Goal: Find specific fact

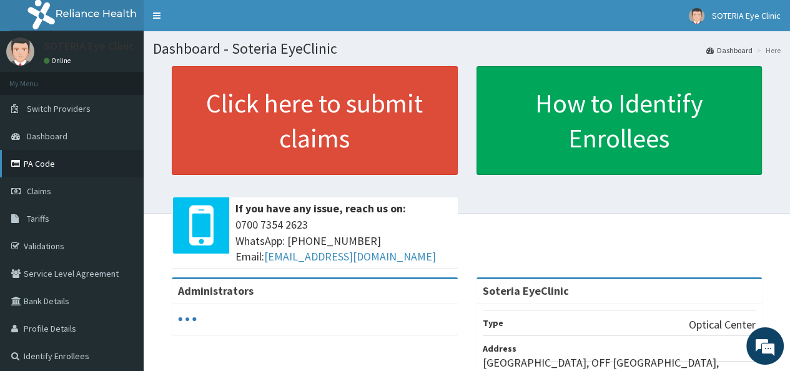
click at [40, 167] on link "PA Code" at bounding box center [72, 163] width 144 height 27
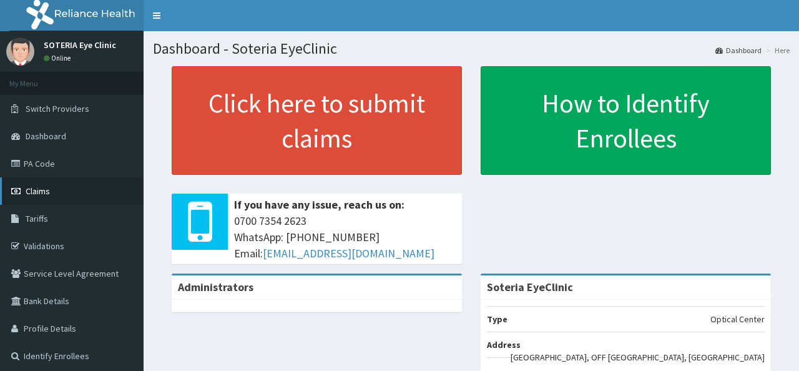
scroll to position [37, 0]
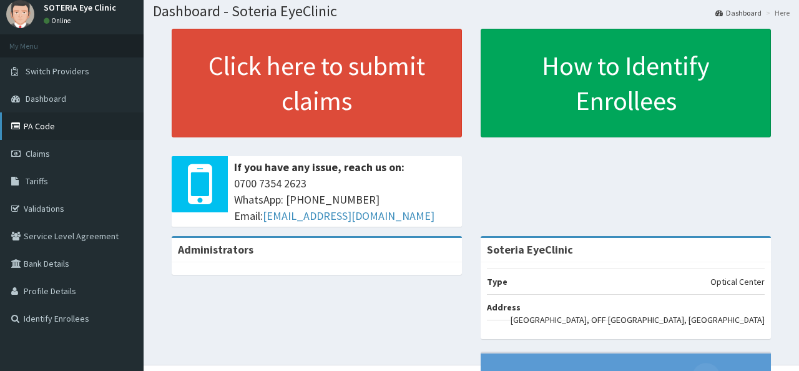
click at [40, 129] on link "PA Code" at bounding box center [72, 125] width 144 height 27
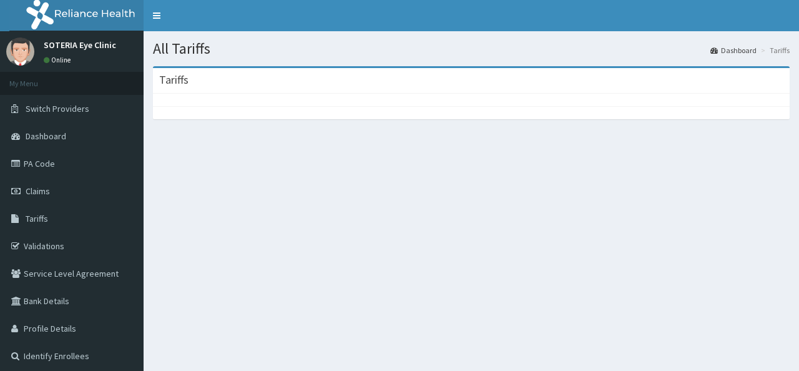
drag, startPoint x: 783, startPoint y: 147, endPoint x: 792, endPoint y: 200, distance: 53.8
click at [792, 200] on div "R EL Toggle navigation Online My Menu" at bounding box center [399, 185] width 799 height 371
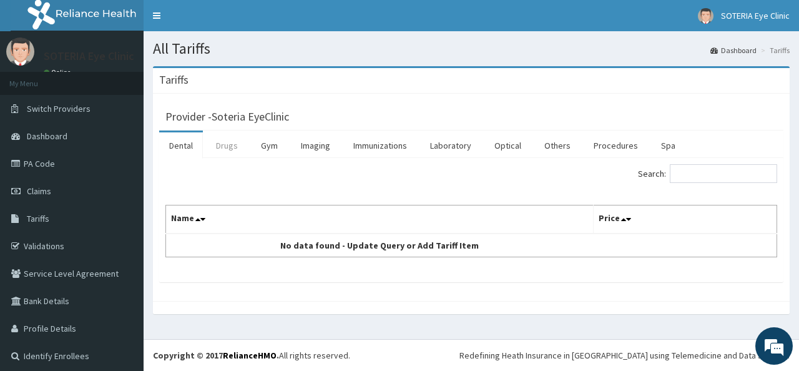
click at [235, 148] on link "Drugs" at bounding box center [227, 145] width 42 height 26
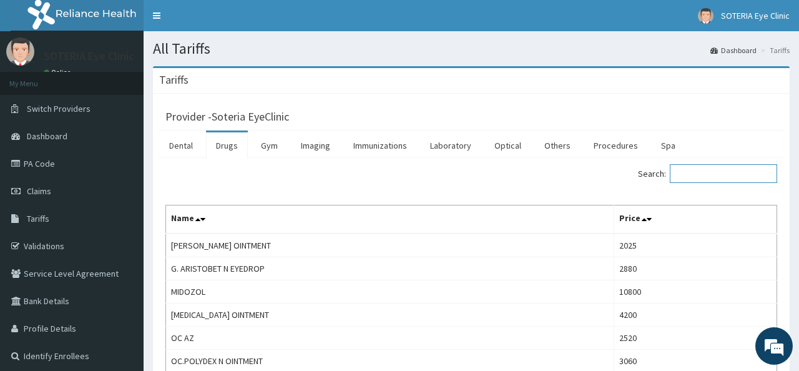
click at [729, 175] on input "Search:" at bounding box center [723, 173] width 107 height 19
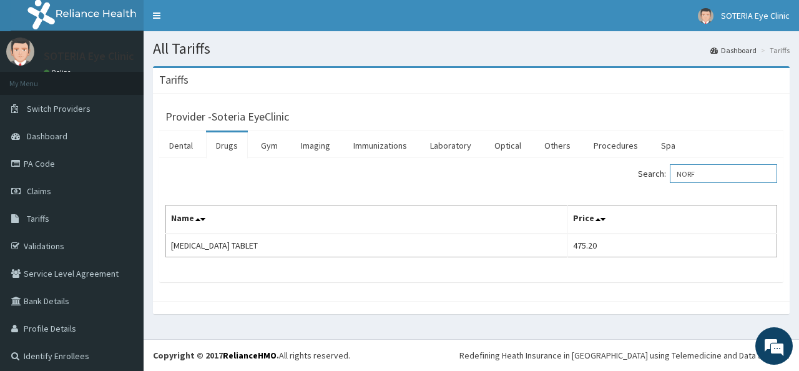
drag, startPoint x: 711, startPoint y: 173, endPoint x: 686, endPoint y: 183, distance: 27.5
click at [677, 176] on input "NORF" at bounding box center [723, 173] width 107 height 19
type input "eyedite"
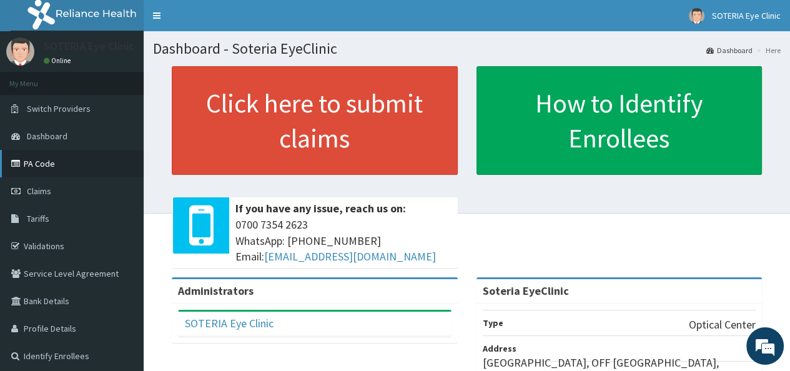
click at [45, 166] on link "PA Code" at bounding box center [72, 163] width 144 height 27
